Goal: Find specific page/section: Find specific page/section

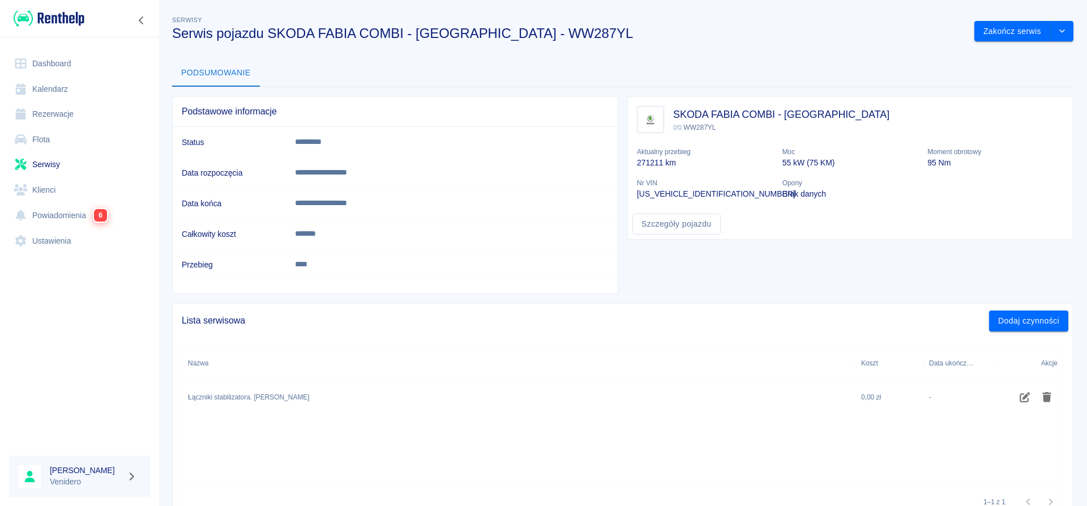
click at [46, 140] on link "Flota" at bounding box center [79, 139] width 141 height 25
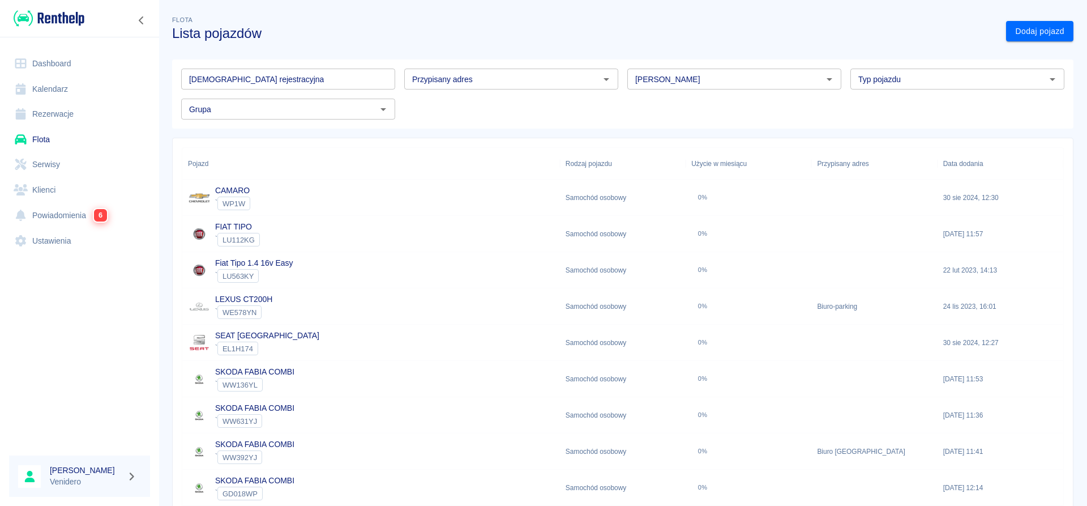
click at [347, 83] on input "[DEMOGRAPHIC_DATA] rejestracyjna" at bounding box center [288, 79] width 214 height 21
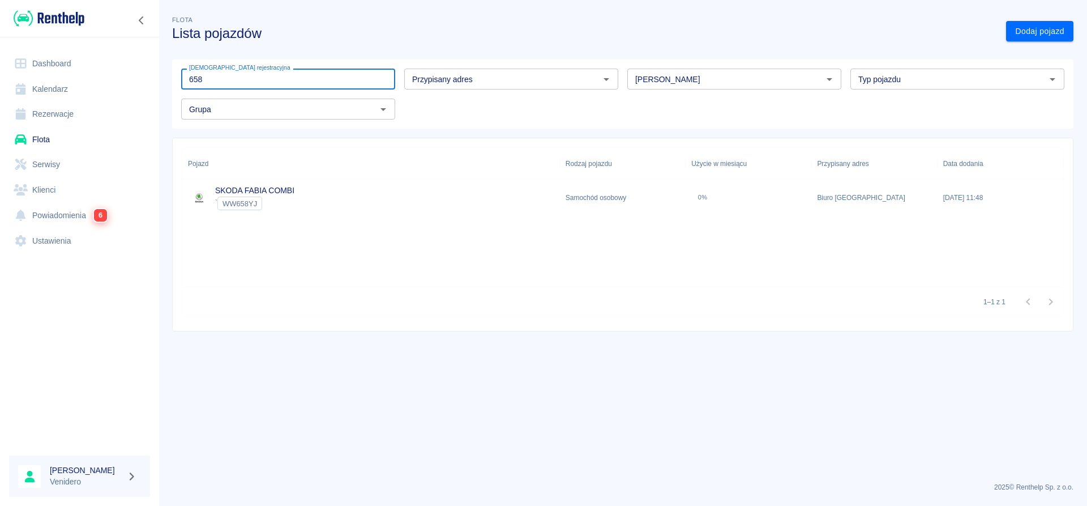
type input "658"
click at [279, 187] on link "SKODA FABIA COMBI" at bounding box center [254, 190] width 79 height 9
